Goal: Task Accomplishment & Management: Manage account settings

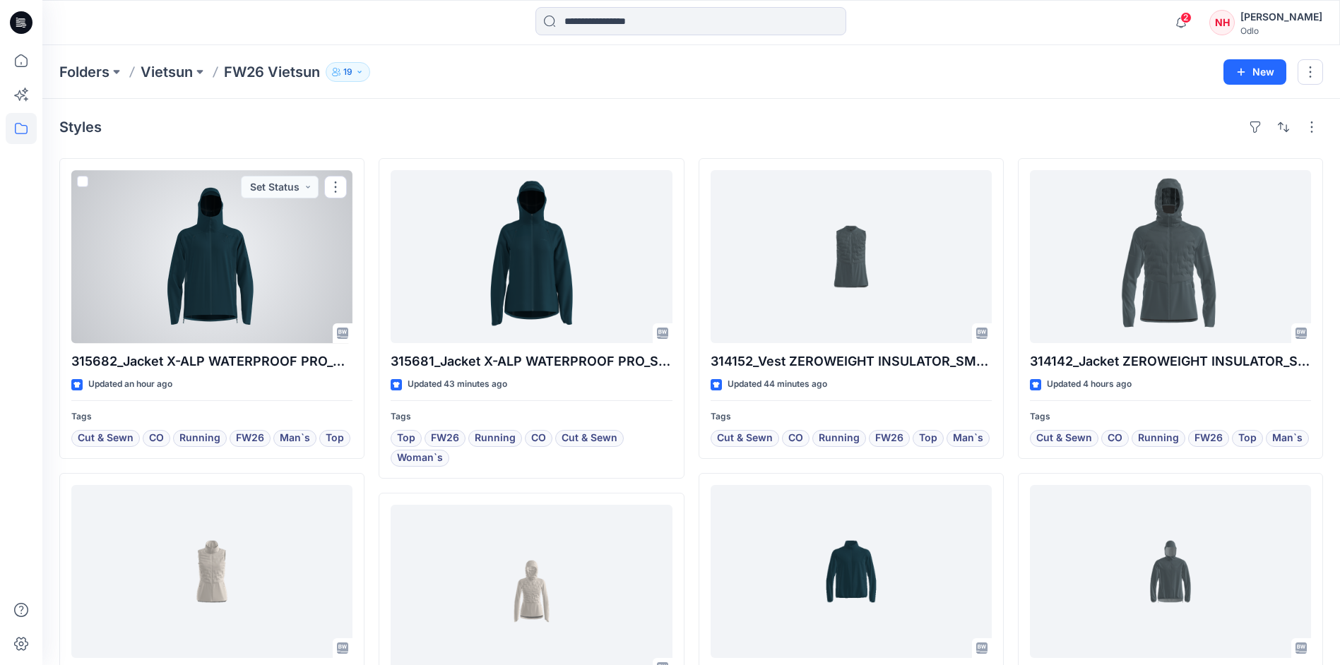
scroll to position [675, 0]
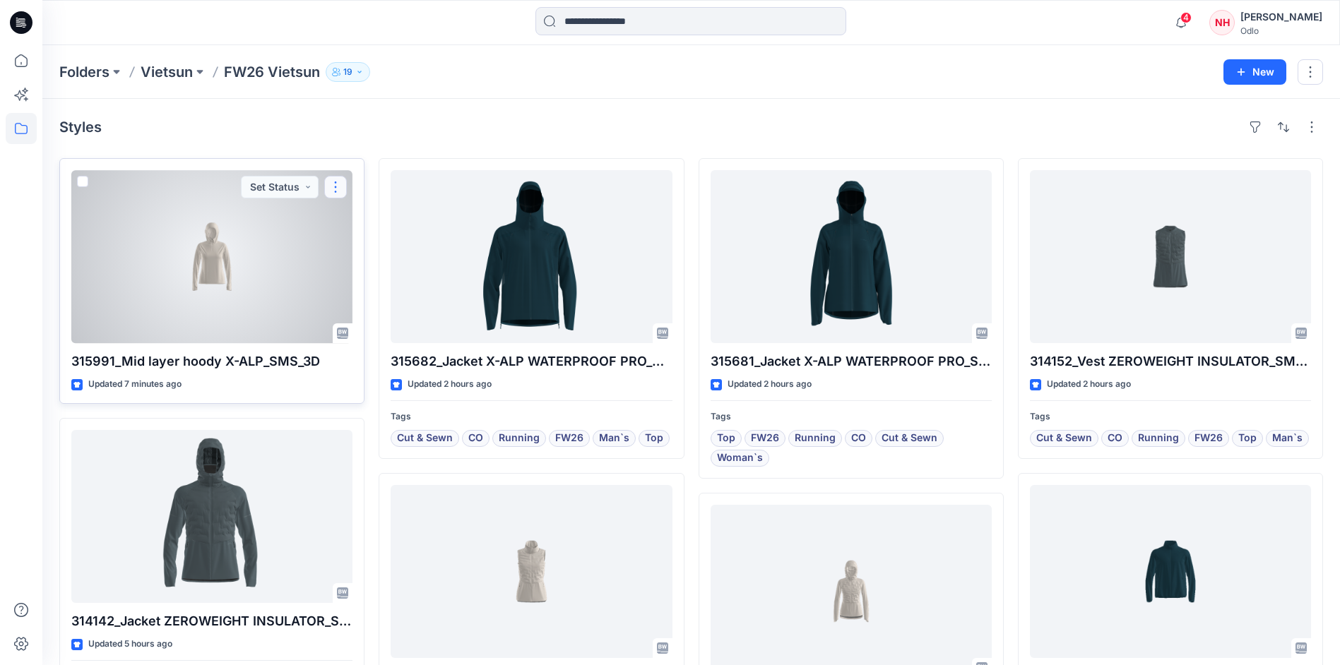
click at [336, 186] on button "button" at bounding box center [335, 187] width 23 height 23
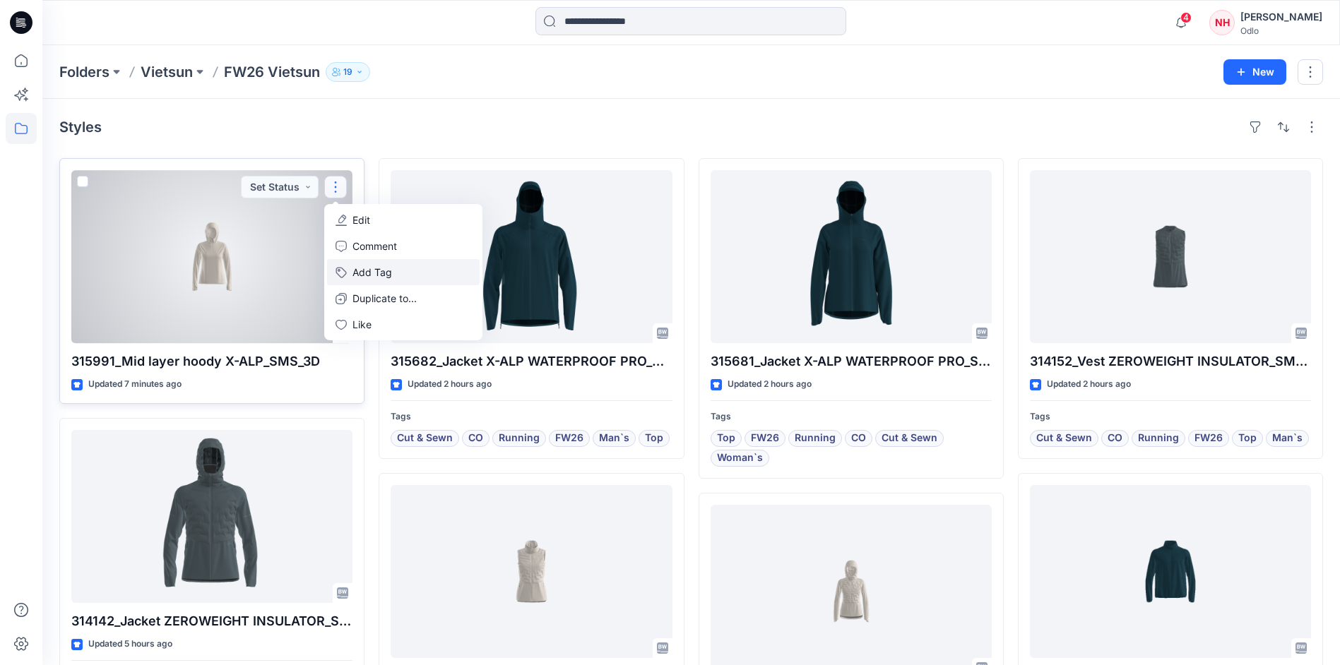
click at [418, 273] on button "Add Tag" at bounding box center [403, 272] width 153 height 26
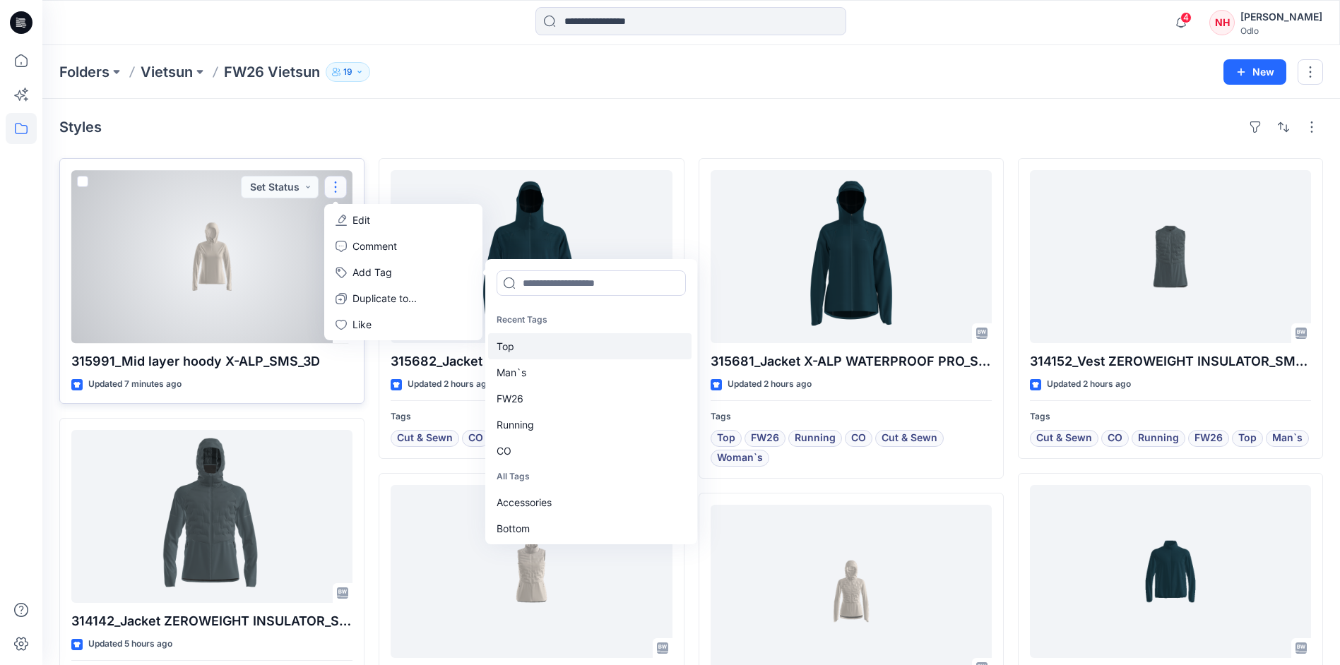
click at [552, 349] on div "Top" at bounding box center [589, 346] width 203 height 26
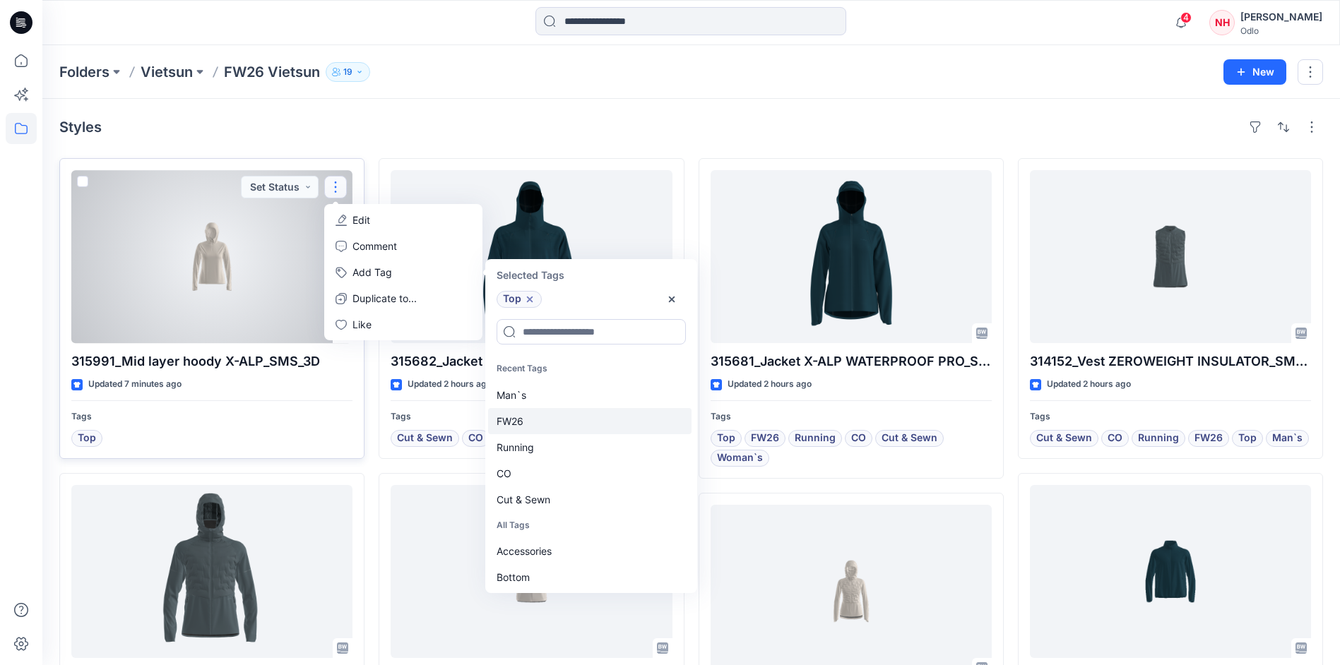
click at [556, 417] on div "FW26" at bounding box center [589, 421] width 203 height 26
click at [556, 422] on div "Running" at bounding box center [589, 421] width 203 height 26
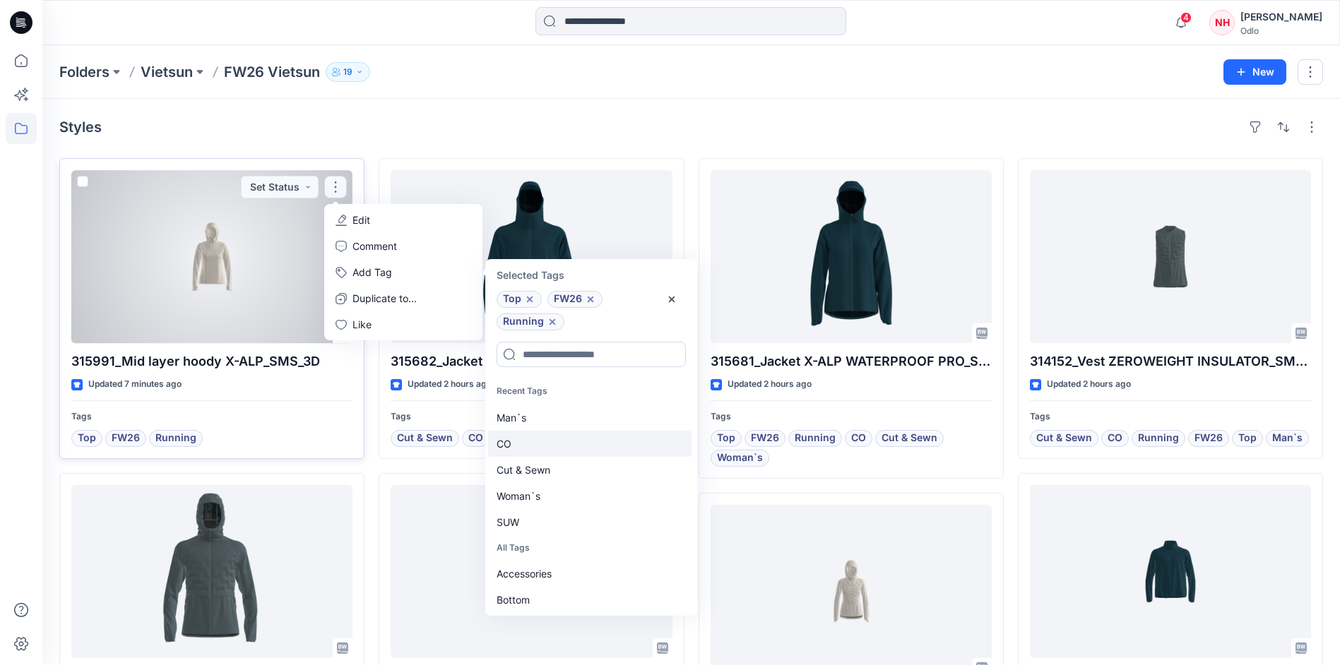
click at [556, 439] on div "CO" at bounding box center [589, 444] width 203 height 26
click at [556, 448] on div "Cut & Sewn" at bounding box center [589, 444] width 203 height 26
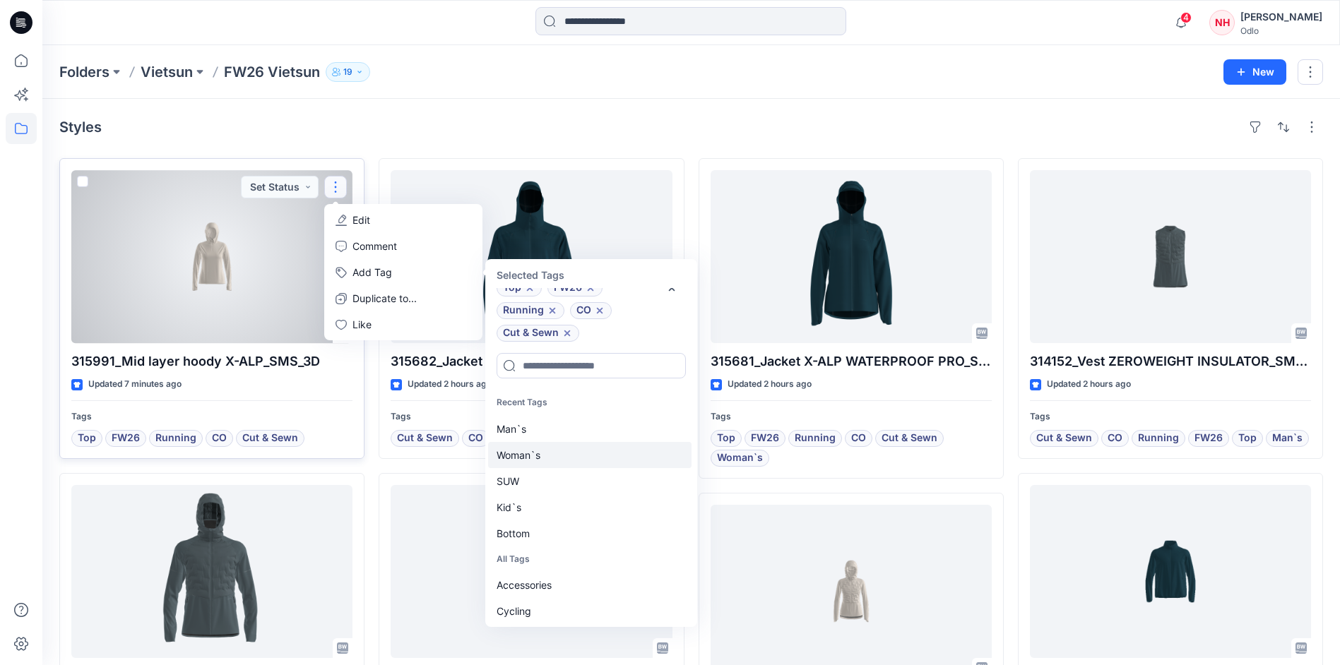
click at [556, 452] on div "Woman`s" at bounding box center [589, 455] width 203 height 26
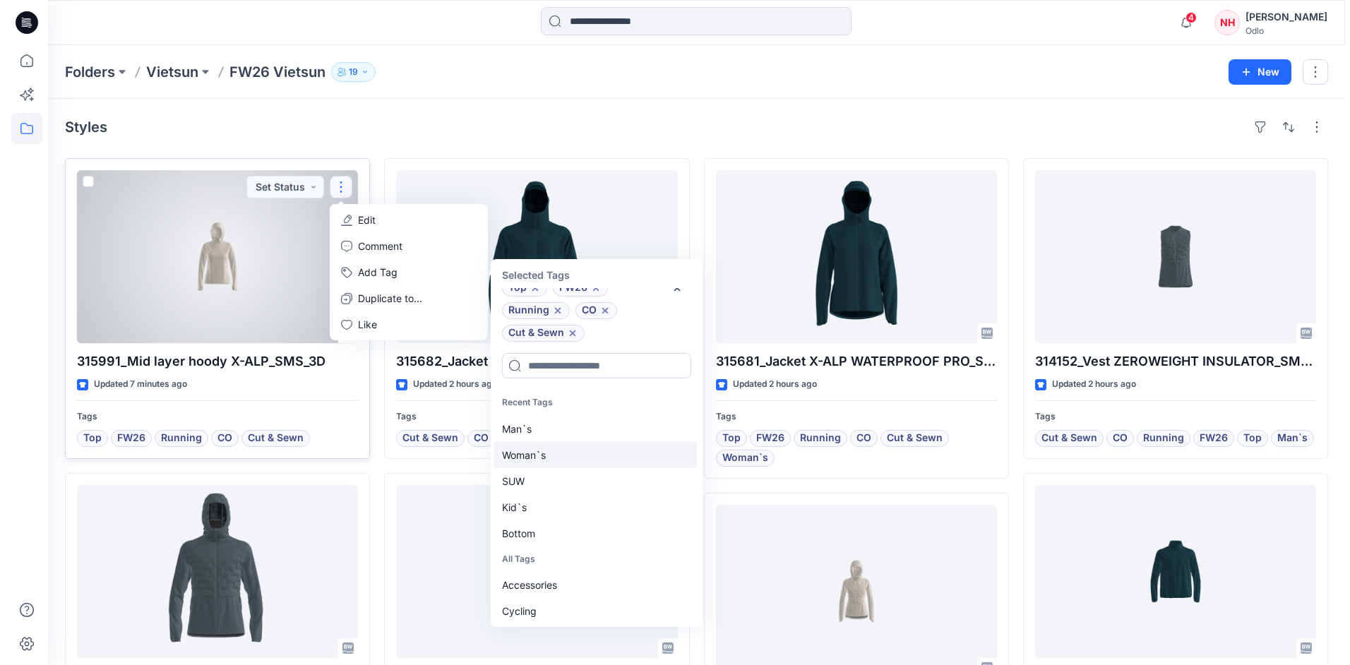
scroll to position [34, 0]
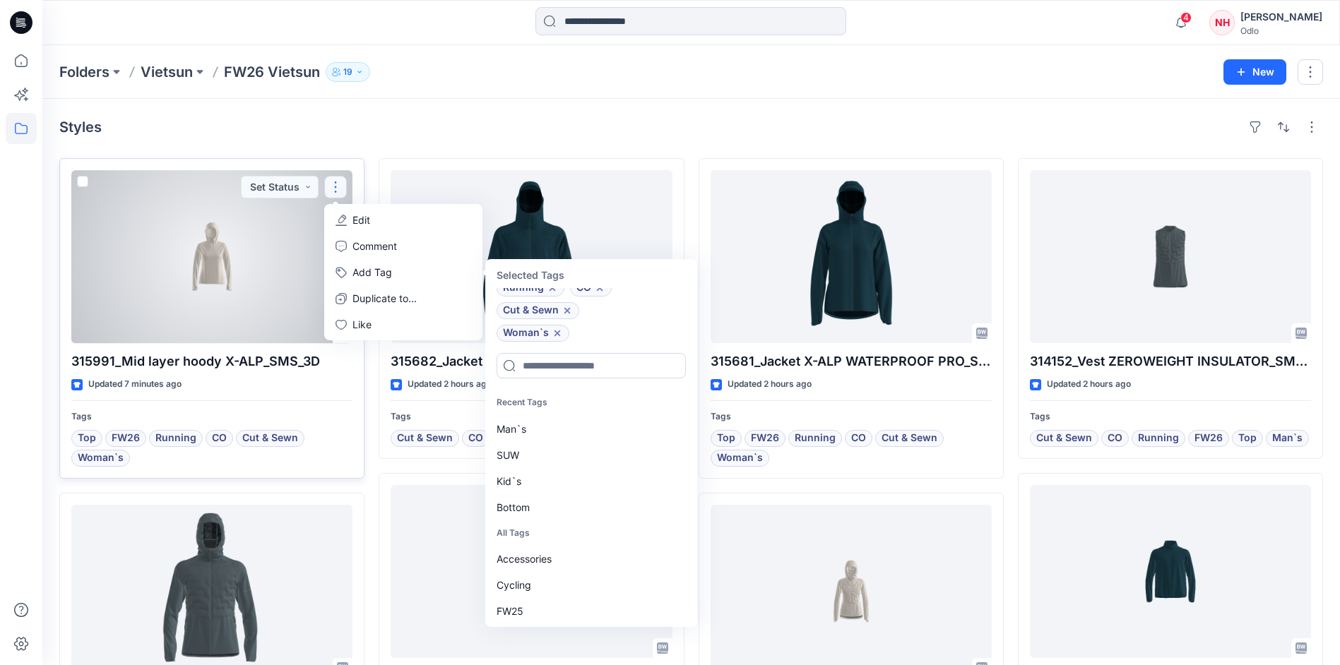
click at [211, 276] on div at bounding box center [211, 256] width 281 height 173
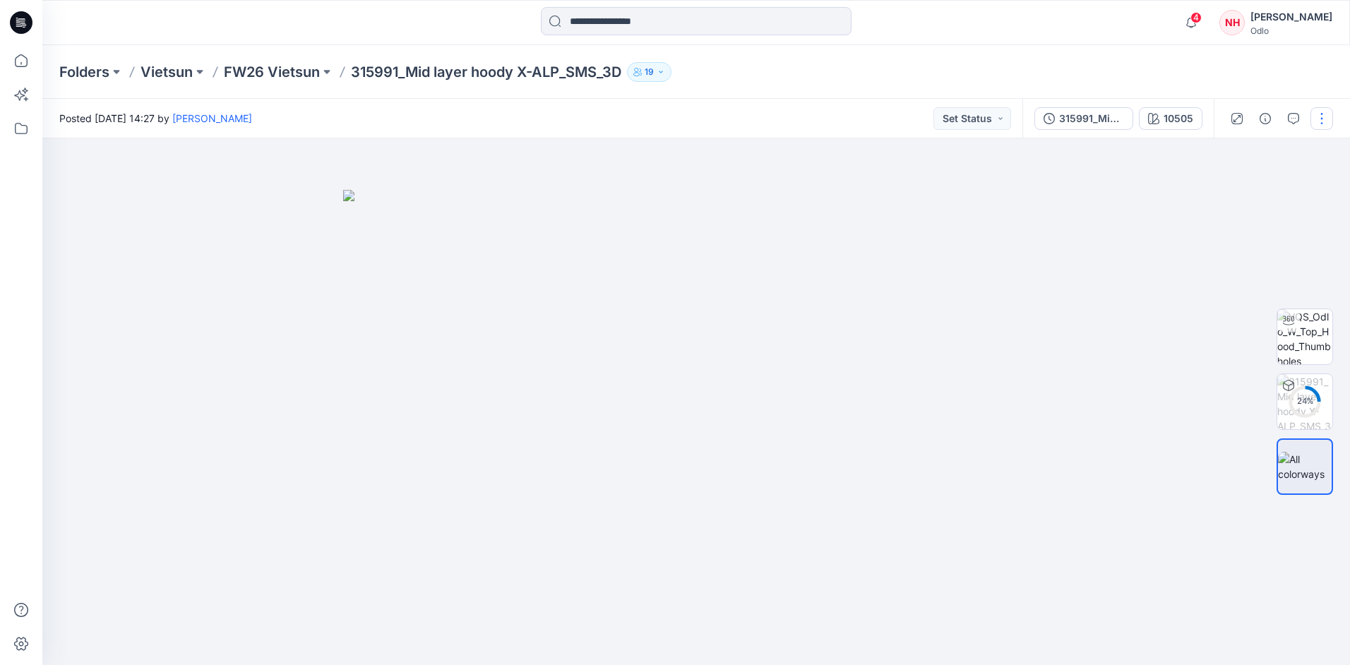
click at [1317, 123] on button "button" at bounding box center [1322, 118] width 23 height 23
click at [1264, 191] on button "Edit" at bounding box center [1263, 191] width 130 height 26
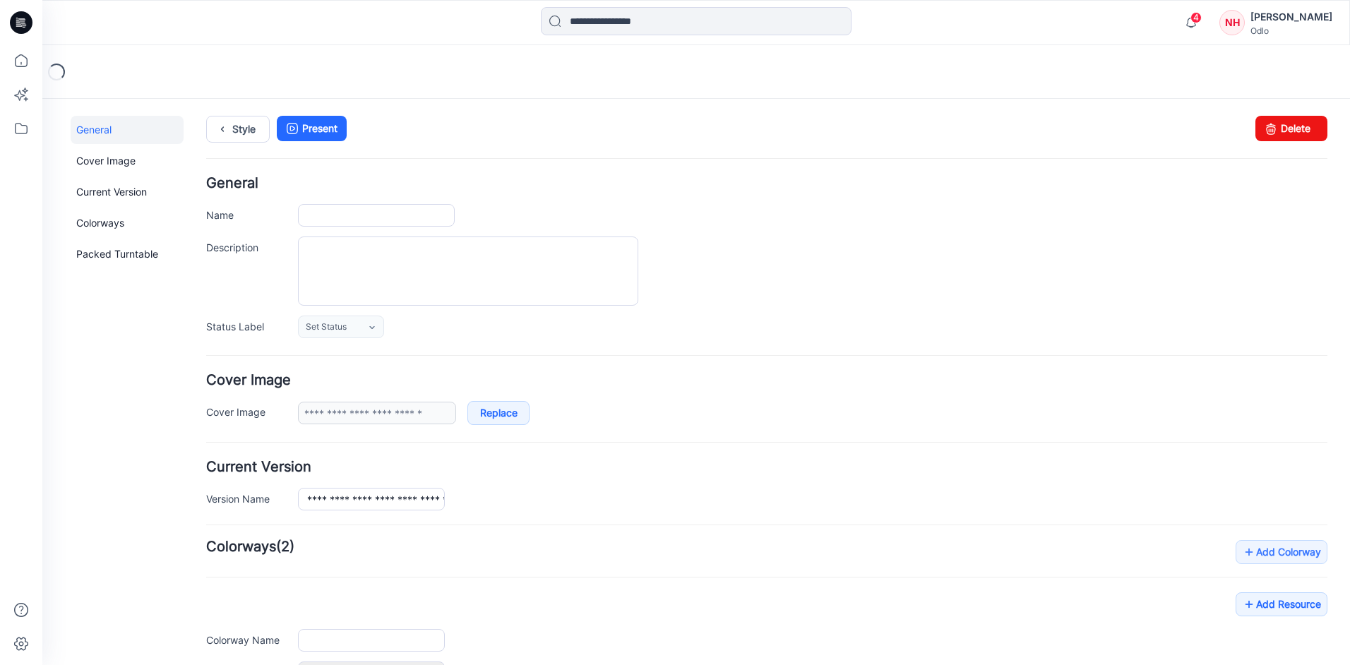
type input "**********"
type input "*****"
type input "**********"
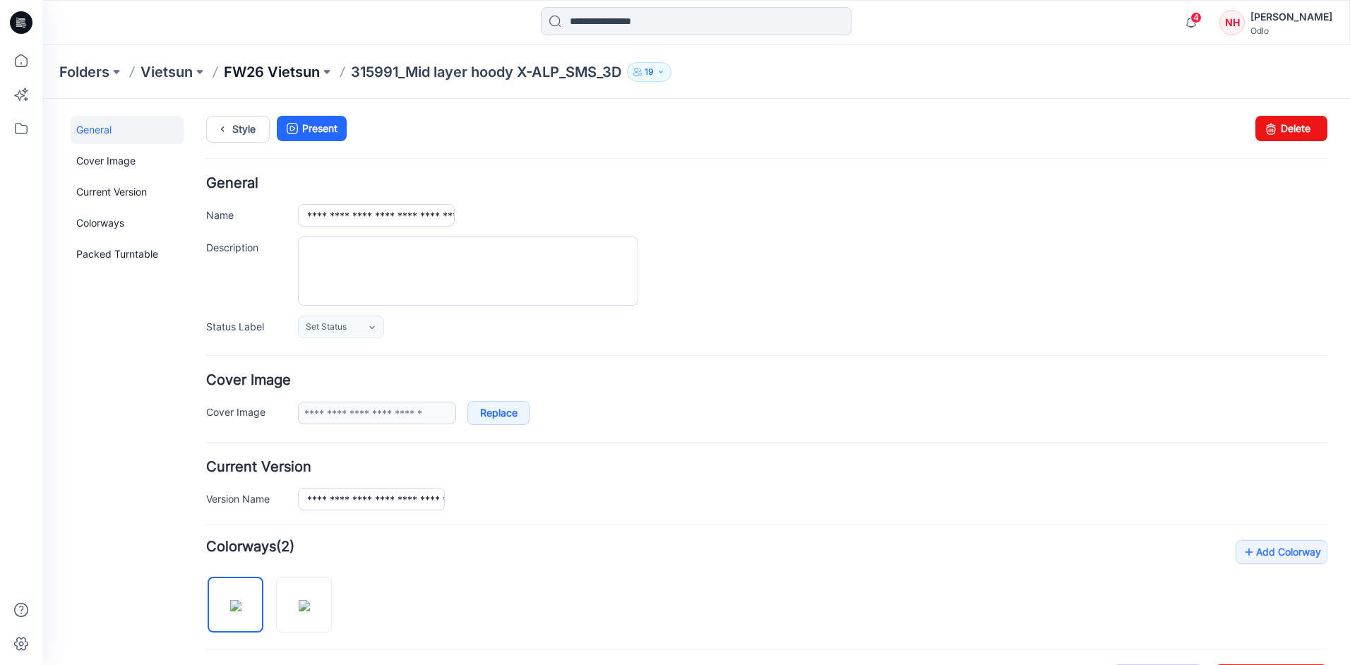
click at [252, 64] on p "FW26 Vietsun" at bounding box center [272, 72] width 96 height 20
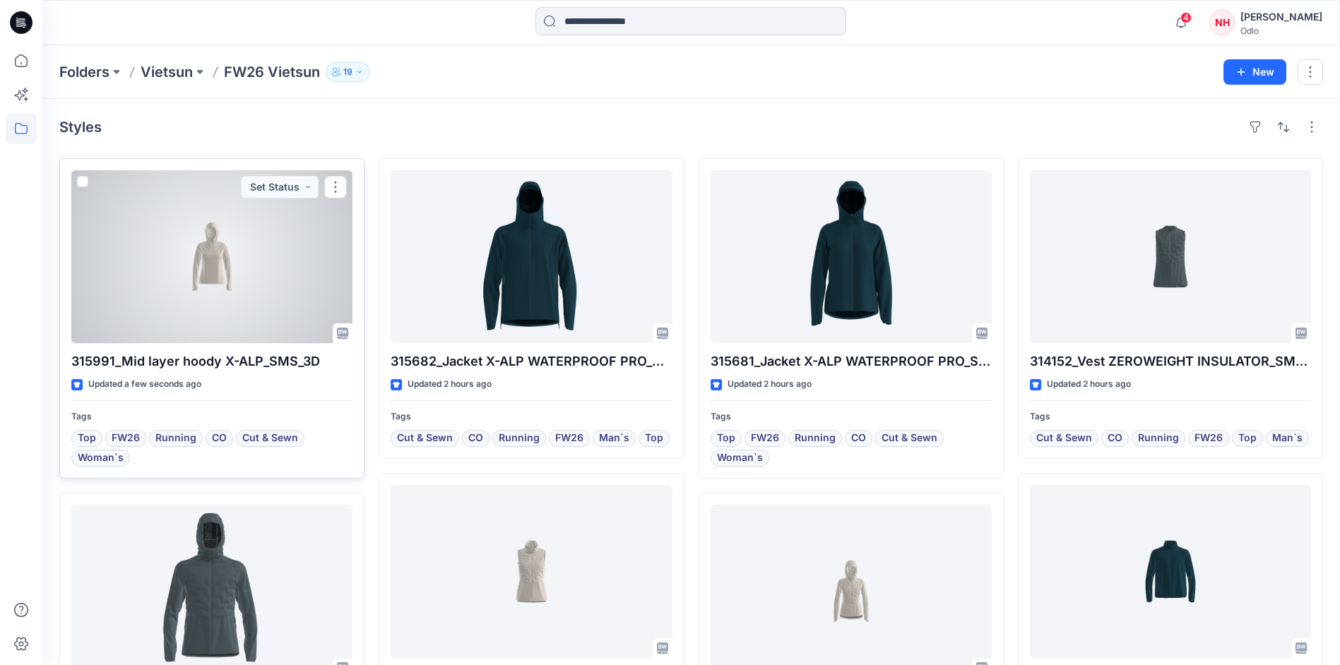
click at [282, 270] on div at bounding box center [211, 256] width 281 height 173
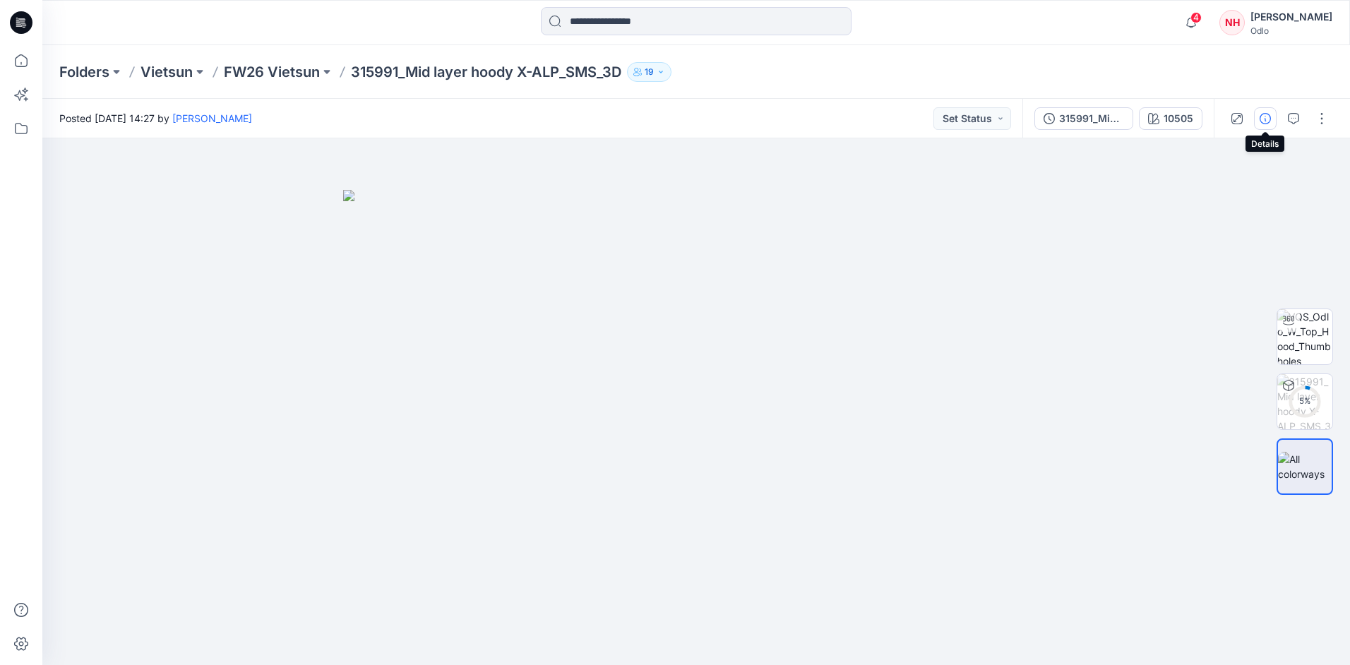
click at [1267, 124] on icon "button" at bounding box center [1265, 118] width 11 height 11
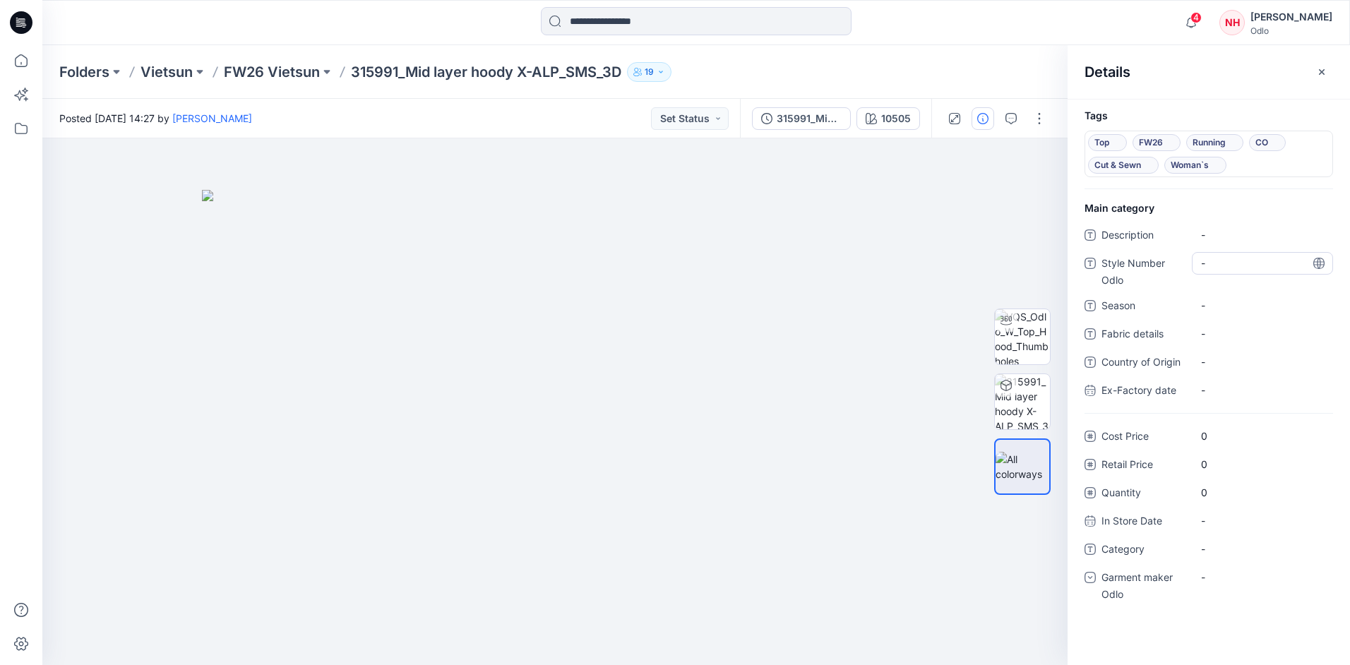
click at [1241, 273] on div "-" at bounding box center [1262, 263] width 141 height 23
type textarea "*"
type textarea "******"
click at [1278, 299] on span "-" at bounding box center [1262, 305] width 123 height 15
type textarea "****"
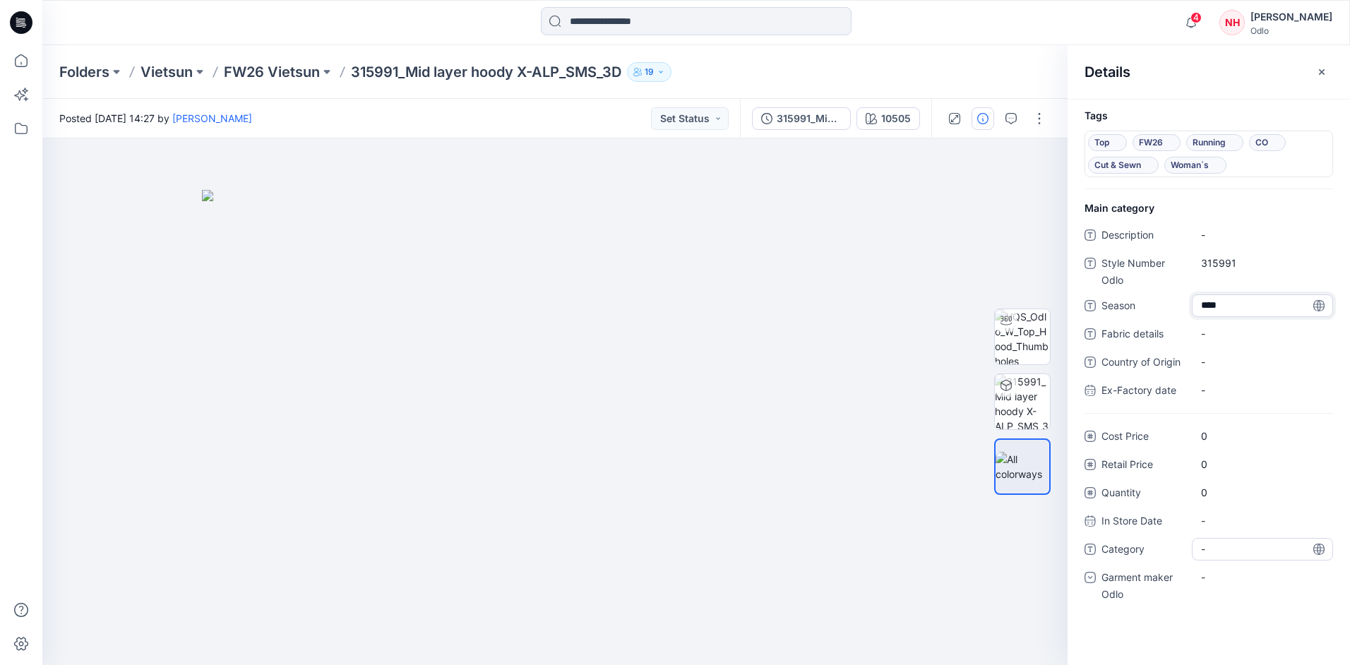
click at [1266, 538] on div "-" at bounding box center [1262, 549] width 141 height 23
type textarea "*******"
click at [1266, 586] on div "-" at bounding box center [1262, 577] width 141 height 23
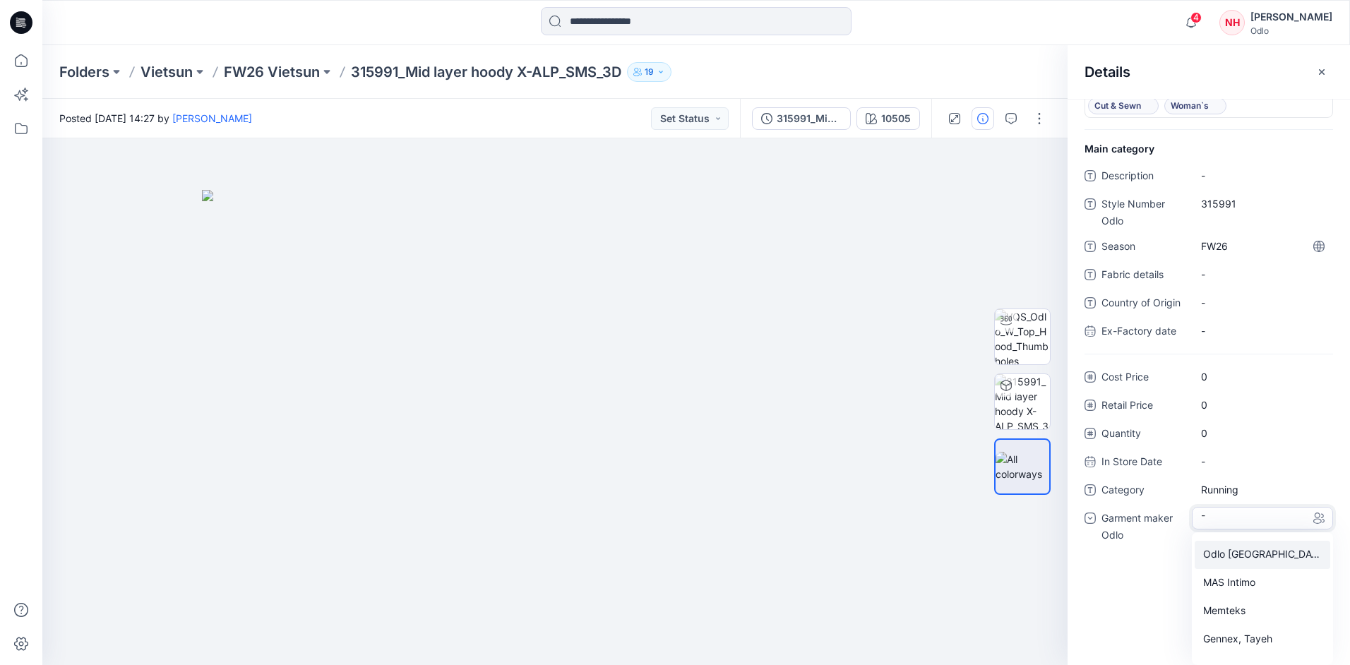
scroll to position [99, 0]
click at [1233, 623] on div "Vietsun" at bounding box center [1263, 620] width 136 height 28
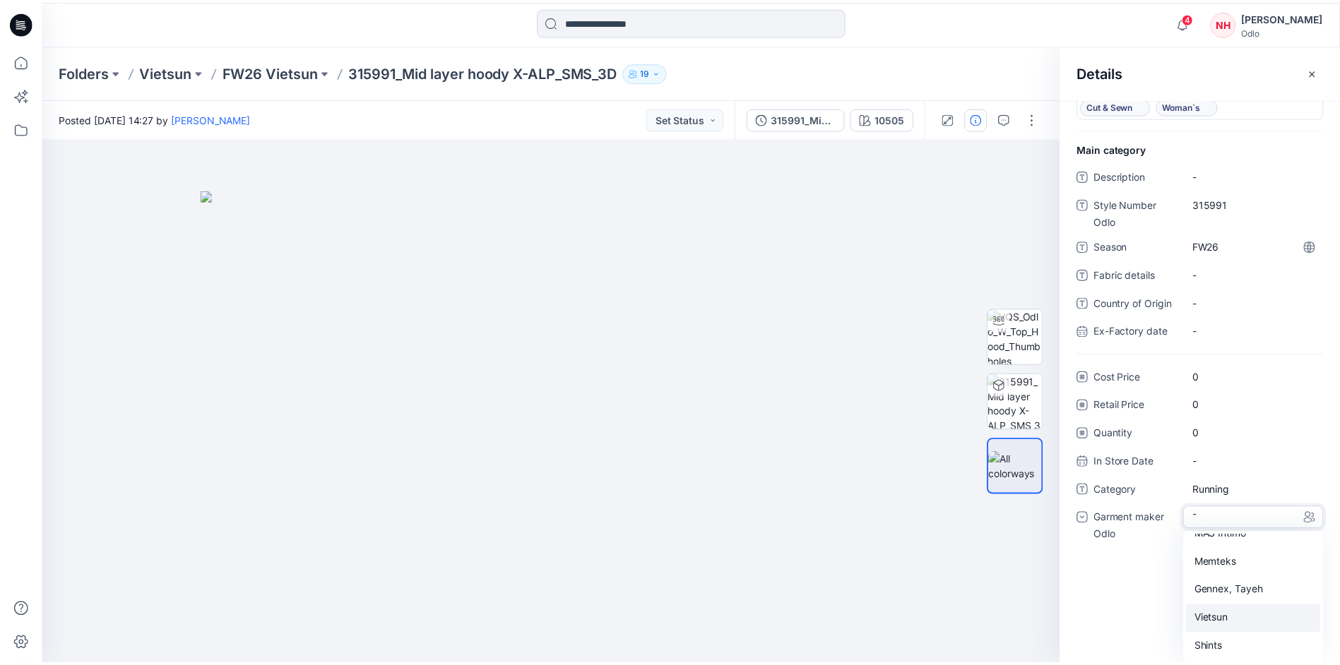
scroll to position [0, 0]
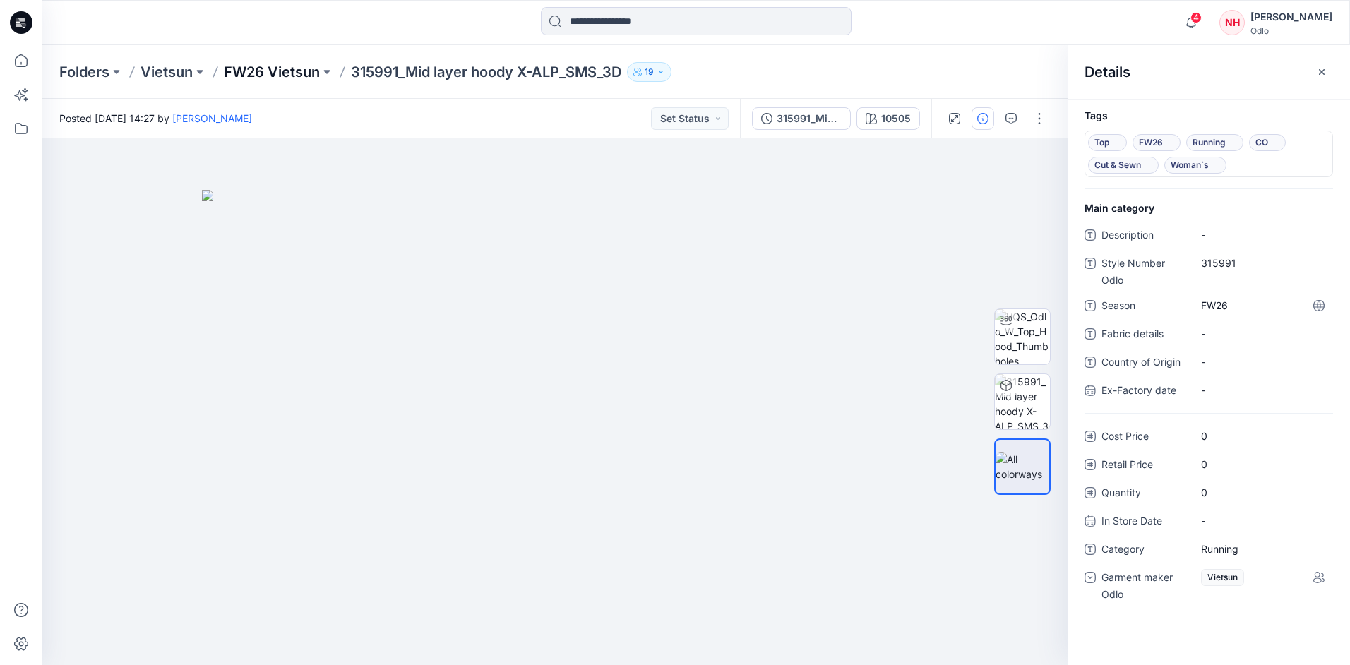
click at [254, 66] on p "FW26 Vietsun" at bounding box center [272, 72] width 96 height 20
